Goal: Transaction & Acquisition: Book appointment/travel/reservation

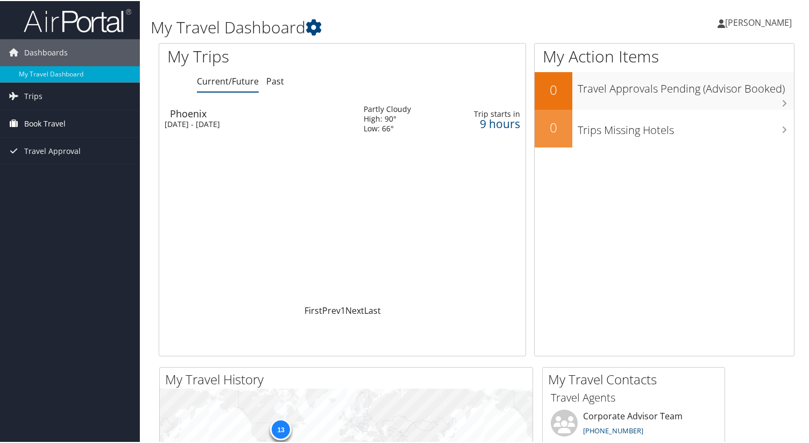
click at [43, 116] on span "Book Travel" at bounding box center [44, 122] width 41 height 27
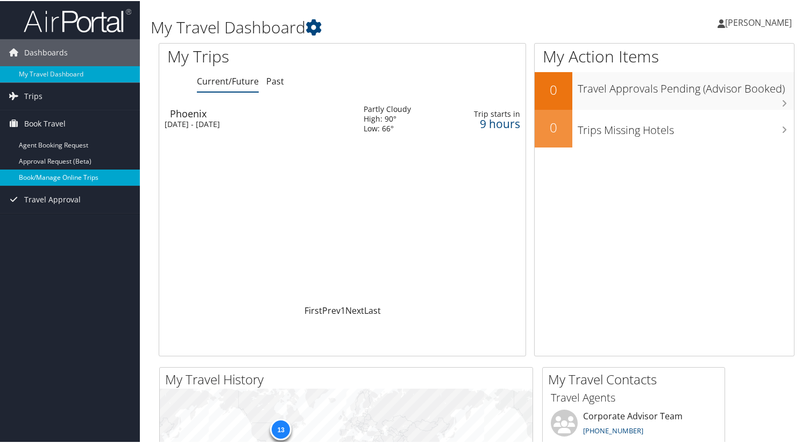
click at [58, 173] on link "Book/Manage Online Trips" at bounding box center [70, 176] width 140 height 16
